Goal: Transaction & Acquisition: Purchase product/service

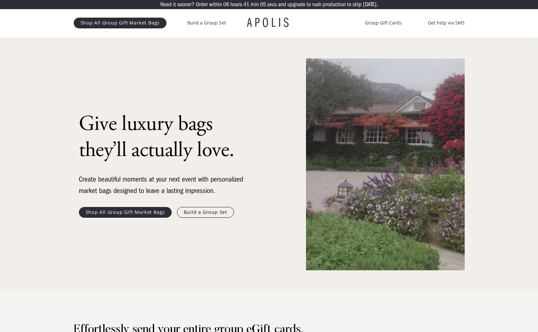
click at [135, 210] on link "Shop All Group Gift Market Bags" at bounding box center [125, 212] width 93 height 10
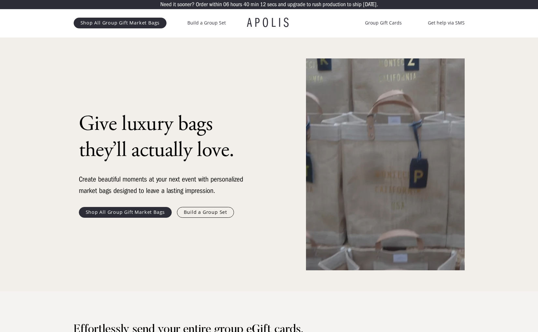
click at [162, 213] on link "Shop All Group Gift Market Bags" at bounding box center [125, 212] width 93 height 10
